Goal: Information Seeking & Learning: Learn about a topic

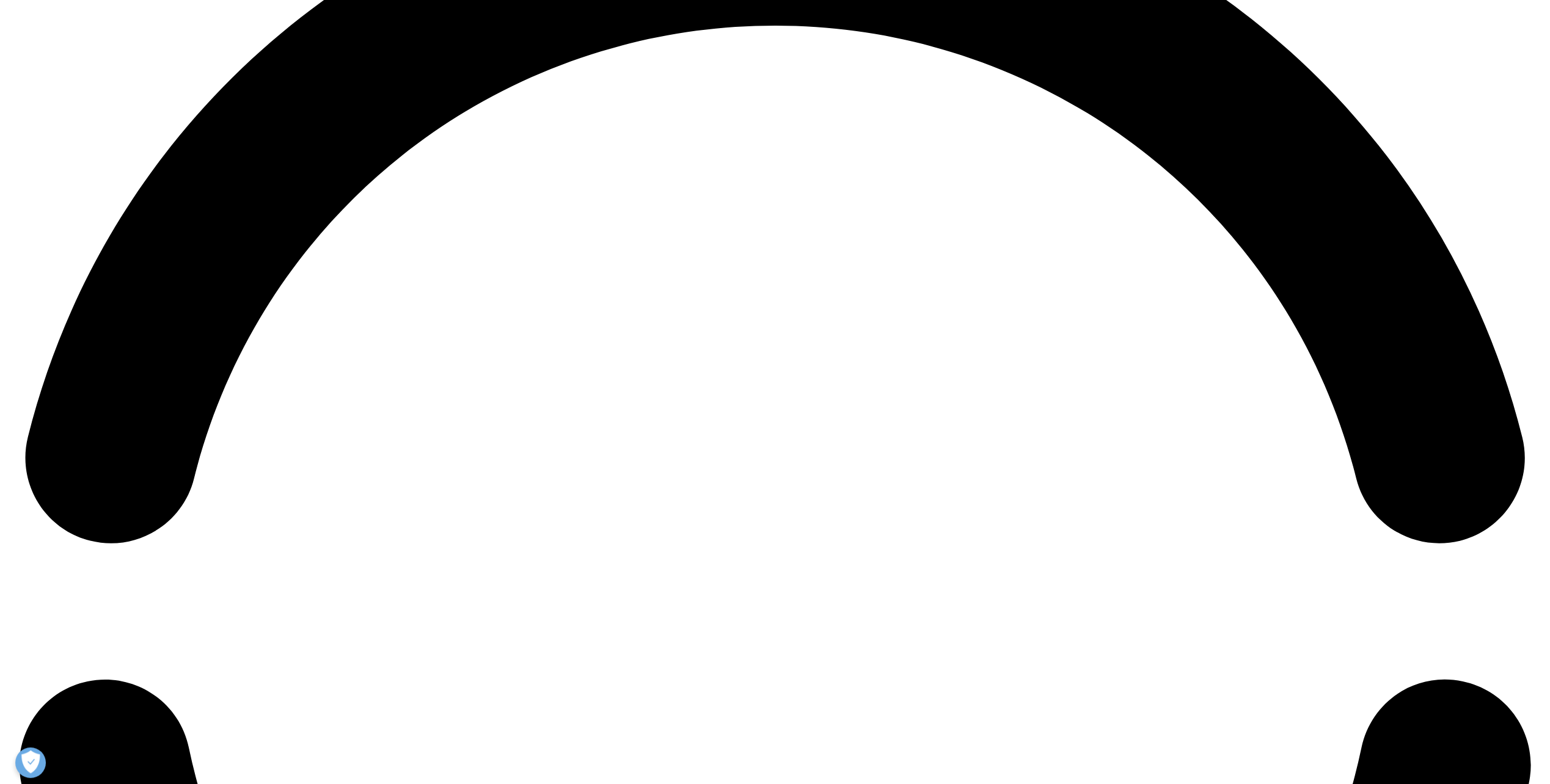
scroll to position [3298, 0]
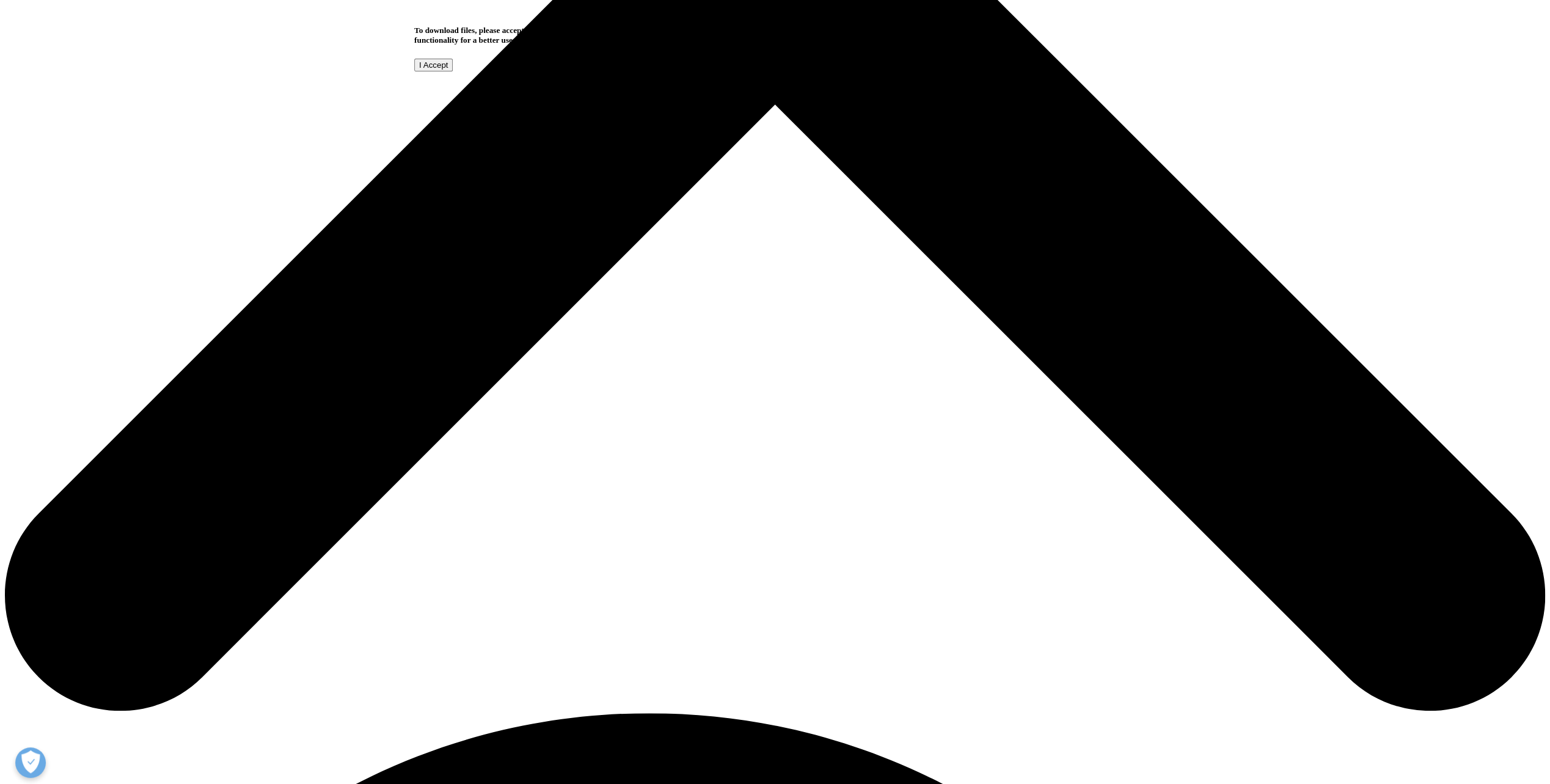
scroll to position [916, 0]
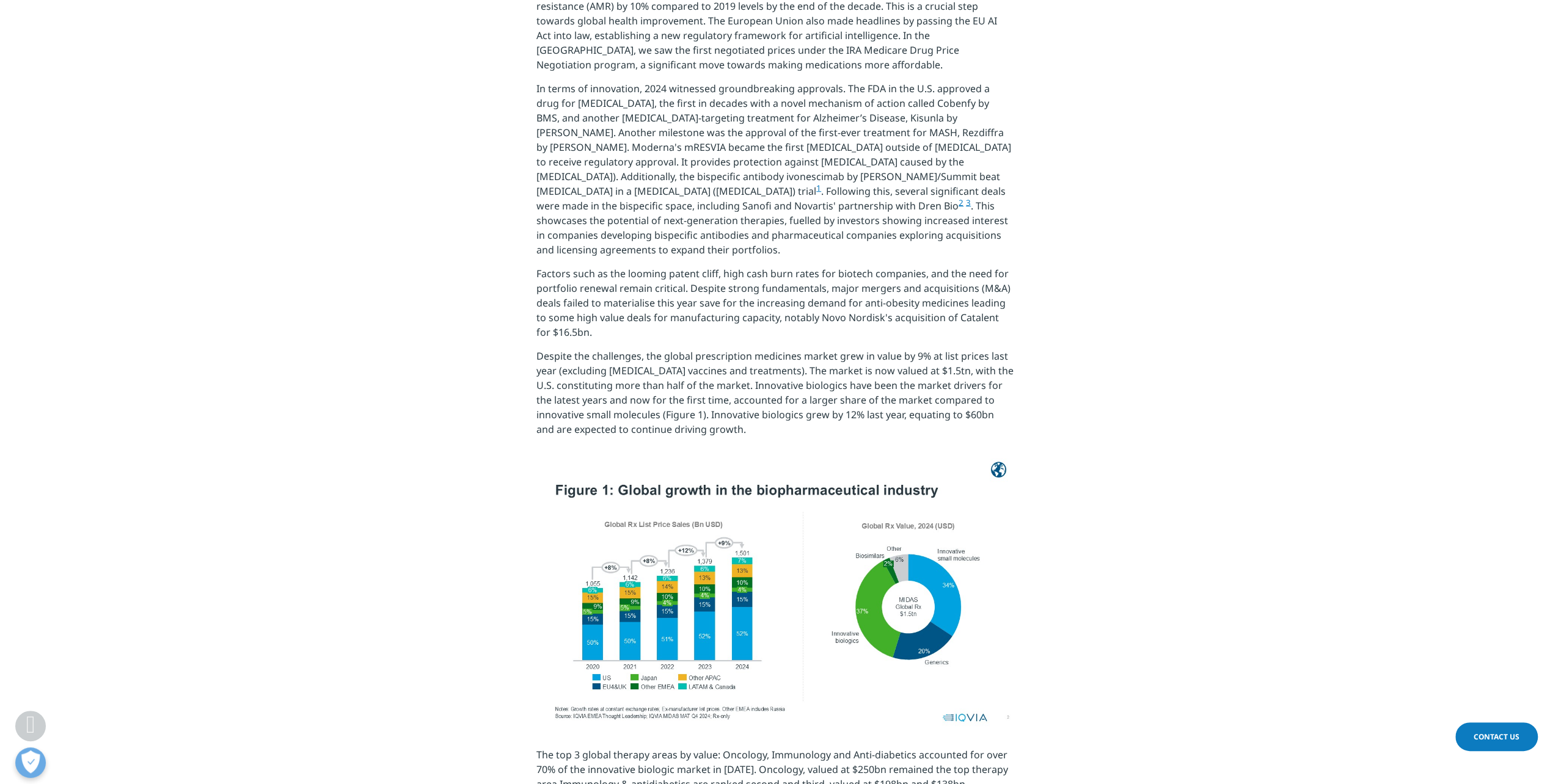
scroll to position [916, 0]
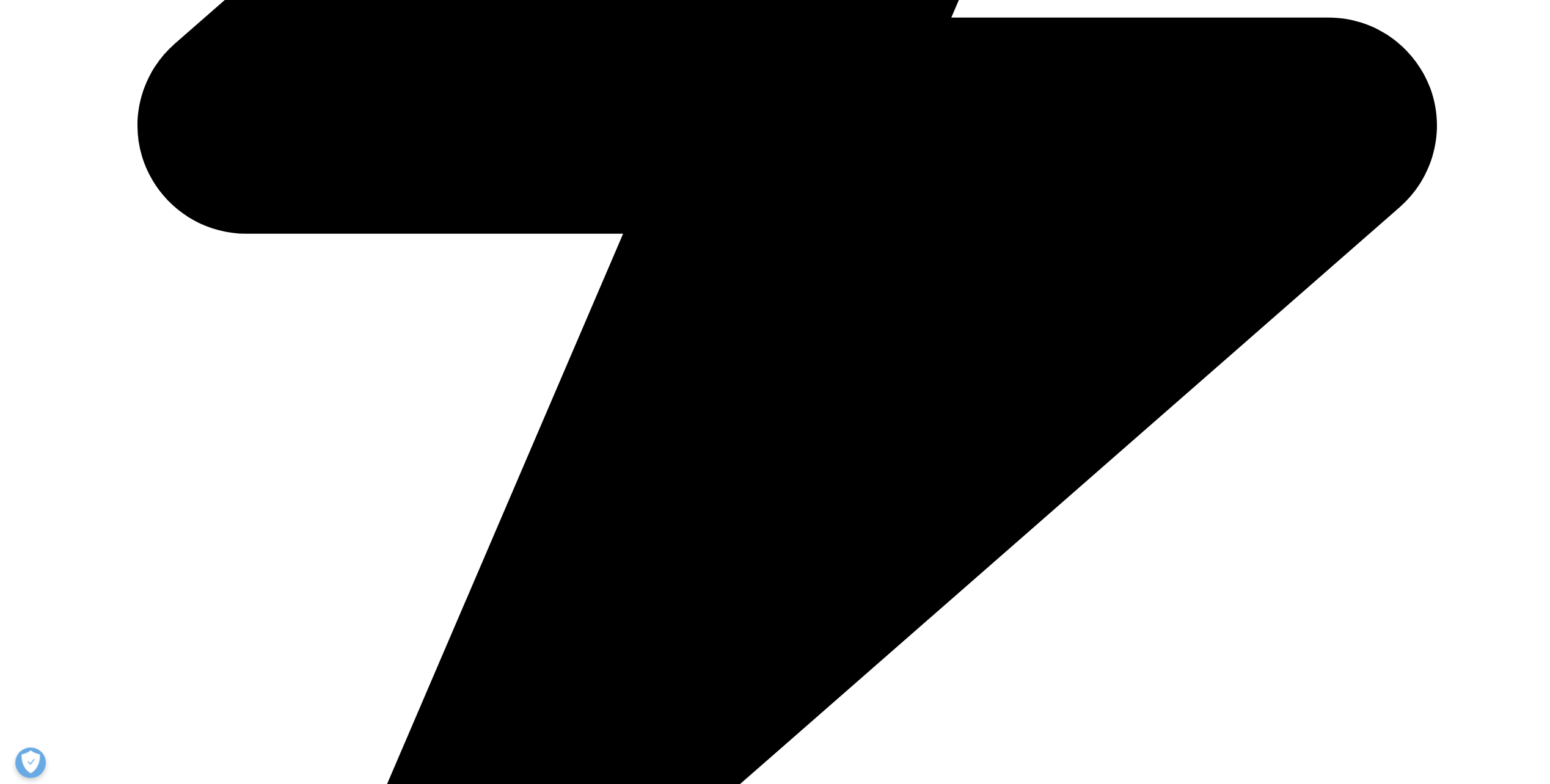
scroll to position [1099, 0]
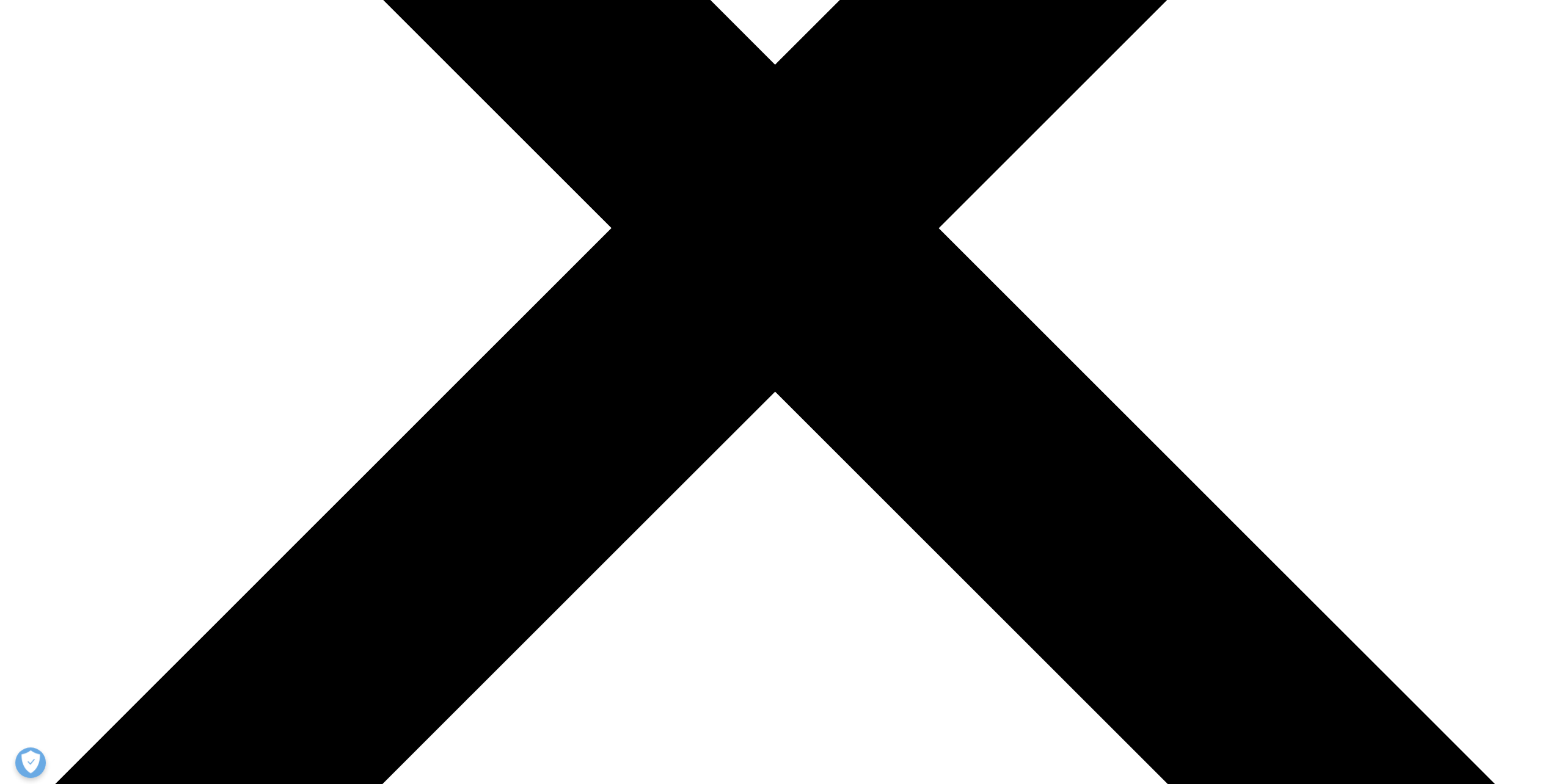
scroll to position [610, 0]
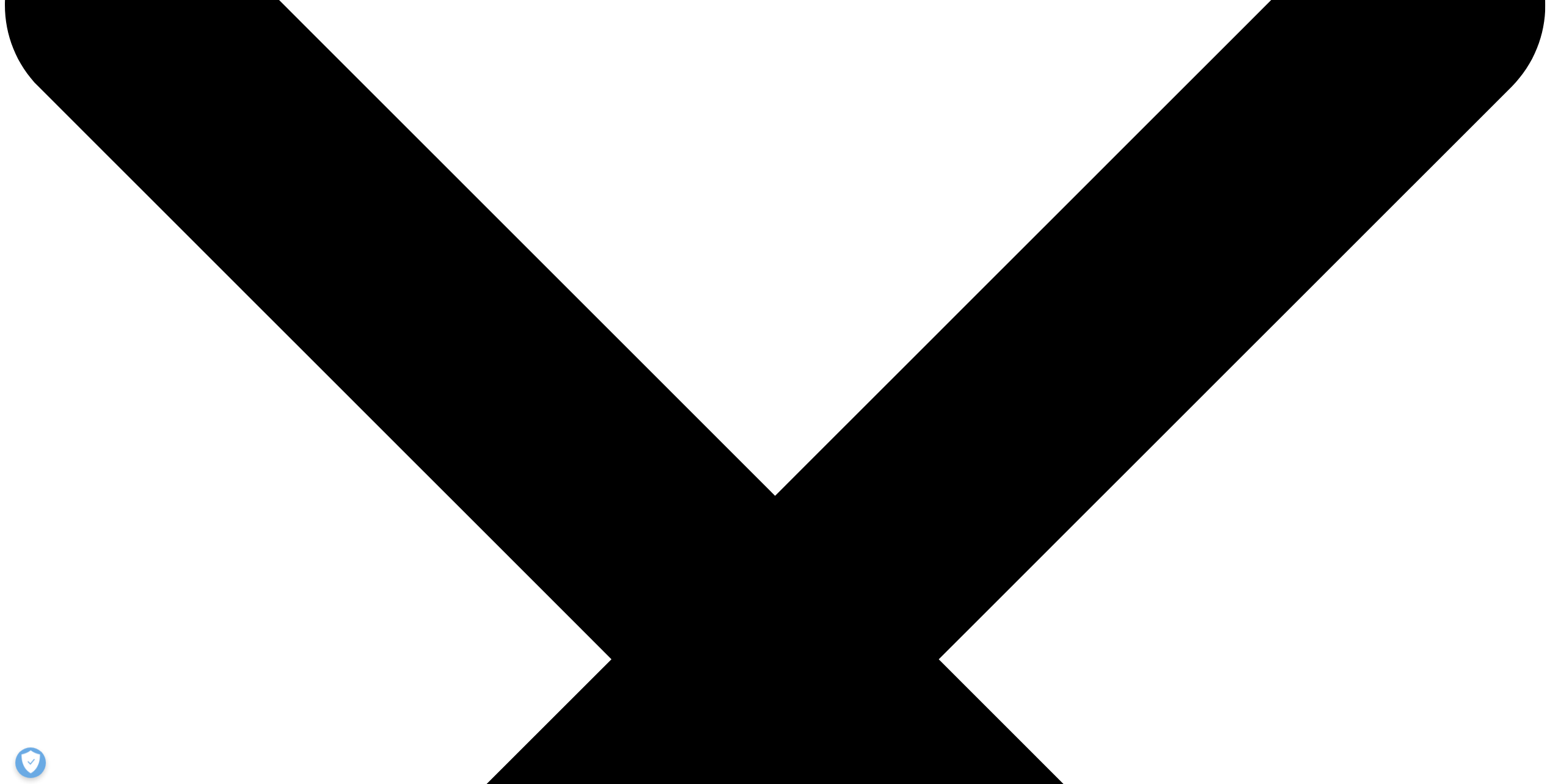
scroll to position [122, 0]
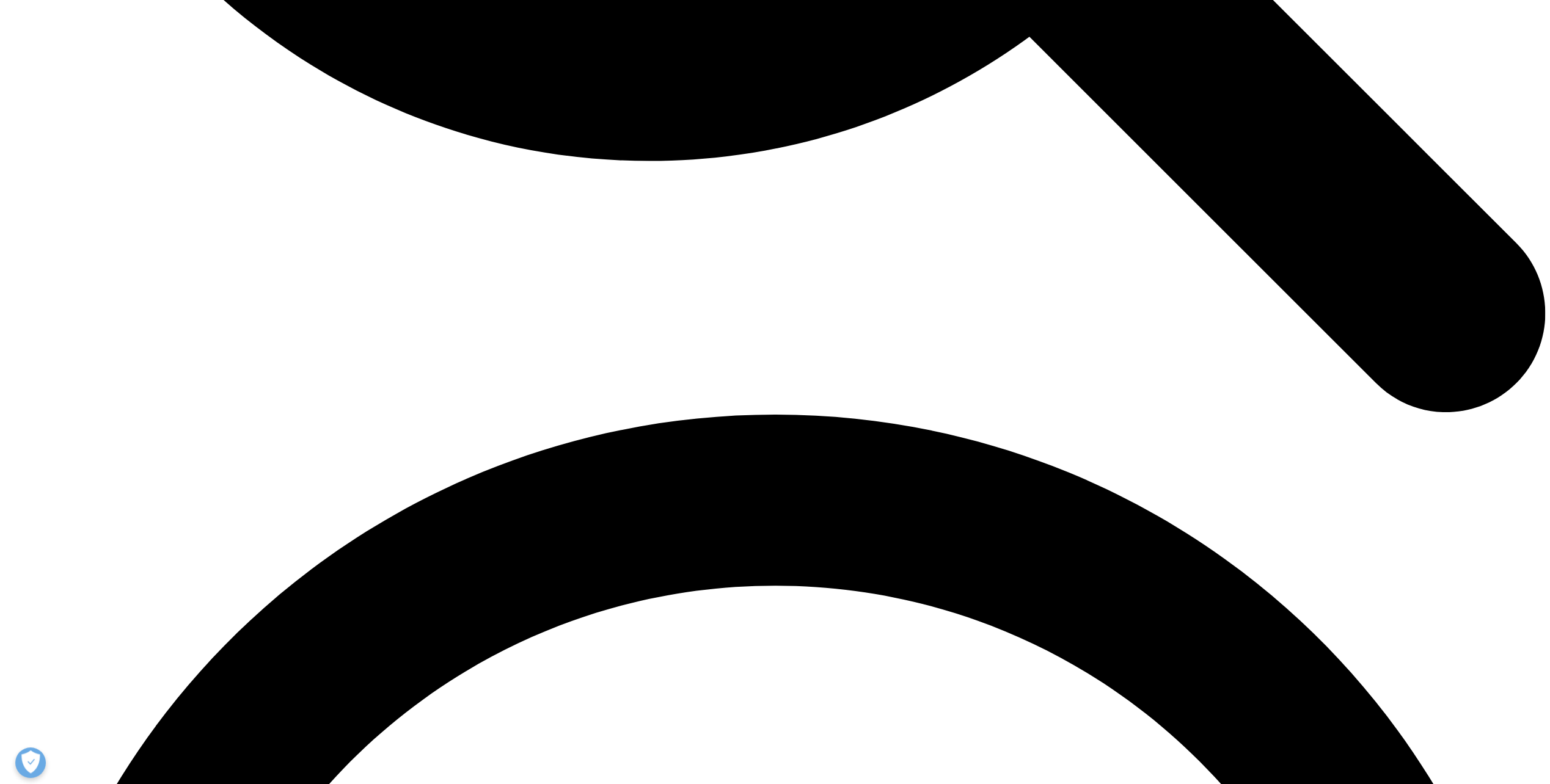
scroll to position [2748, 0]
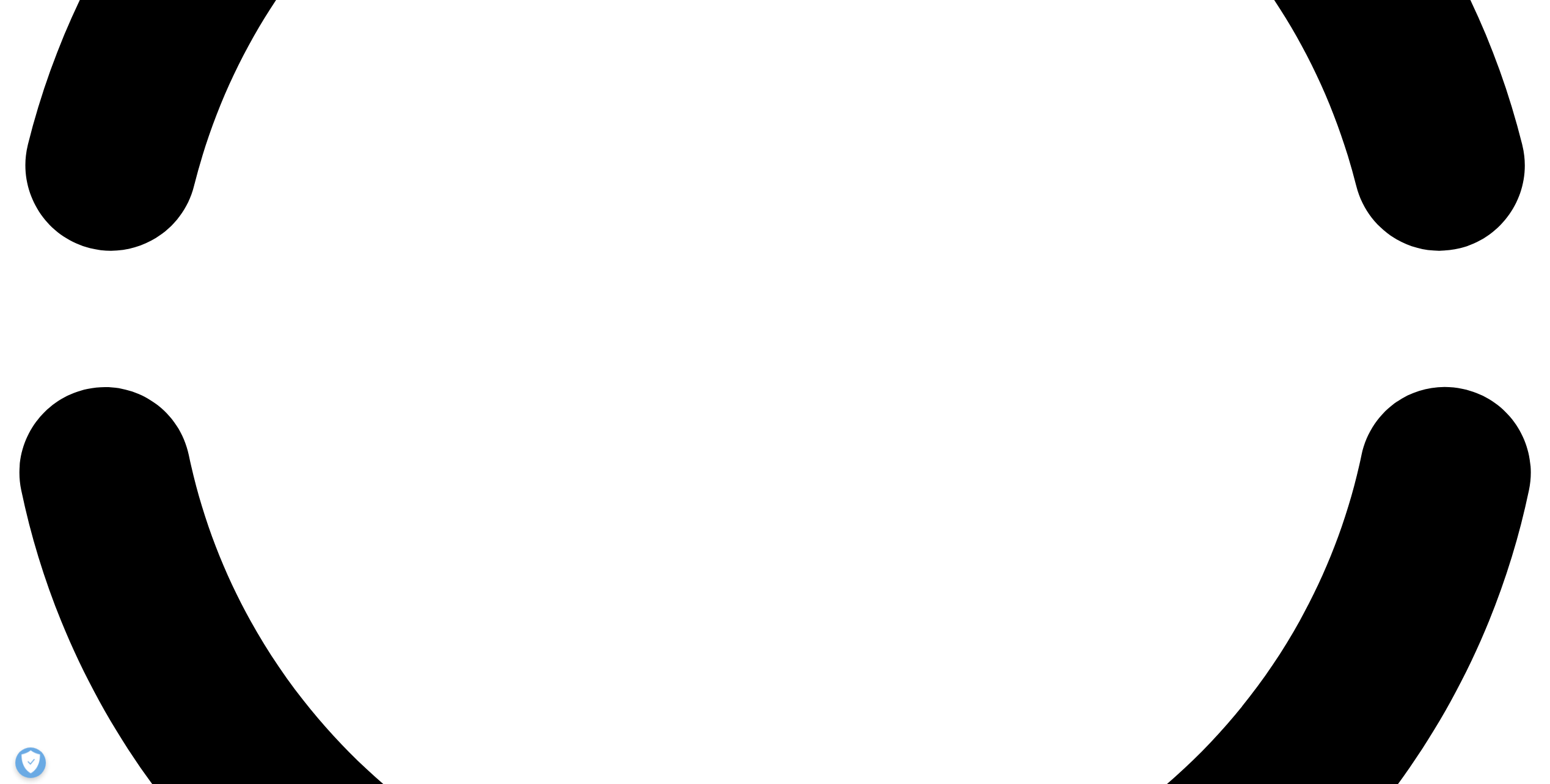
scroll to position [3481, 0]
